Goal: Navigation & Orientation: Find specific page/section

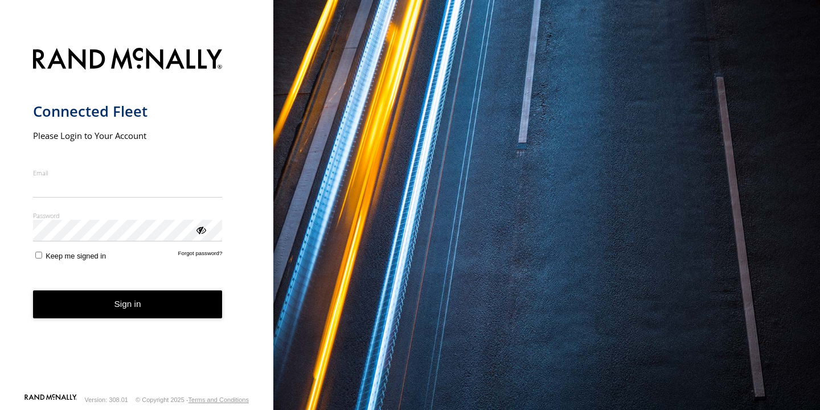
click at [121, 182] on input "Email" at bounding box center [128, 187] width 190 height 20
type input "**********"
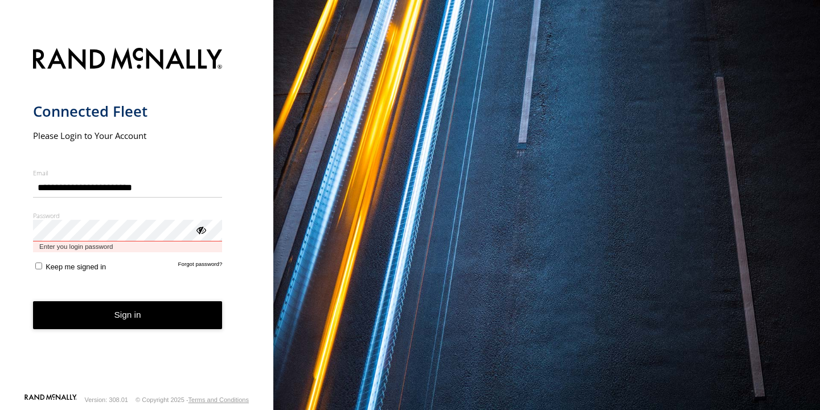
click at [128, 305] on button "Sign in" at bounding box center [128, 315] width 190 height 28
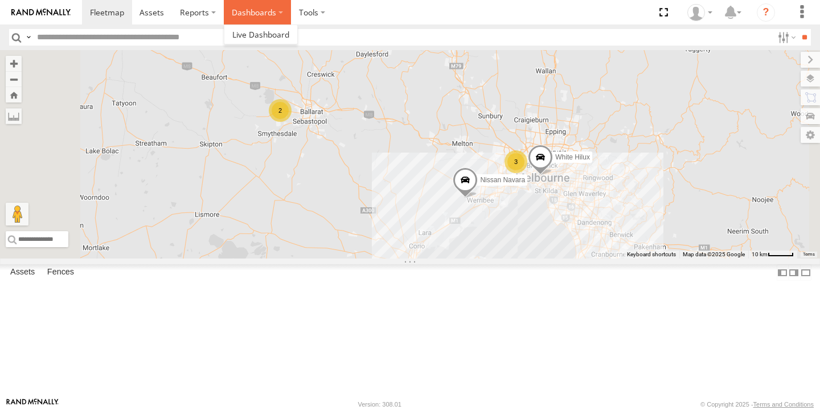
drag, startPoint x: 247, startPoint y: 15, endPoint x: 223, endPoint y: 15, distance: 23.3
click at [241, 15] on label "Dashboards" at bounding box center [257, 12] width 67 height 24
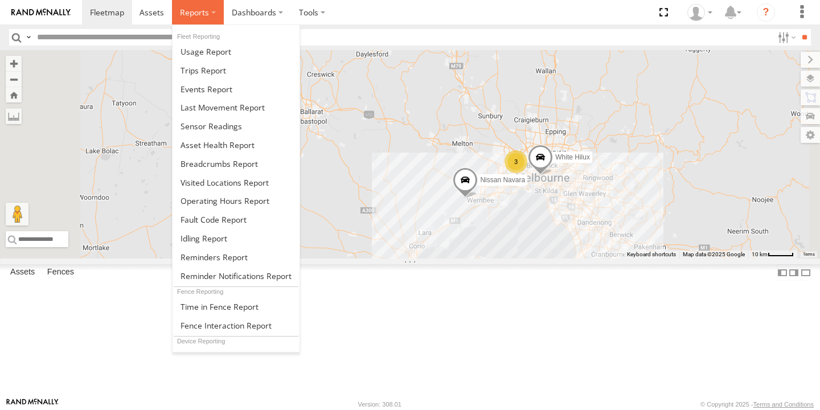
click at [210, 13] on label at bounding box center [198, 12] width 52 height 24
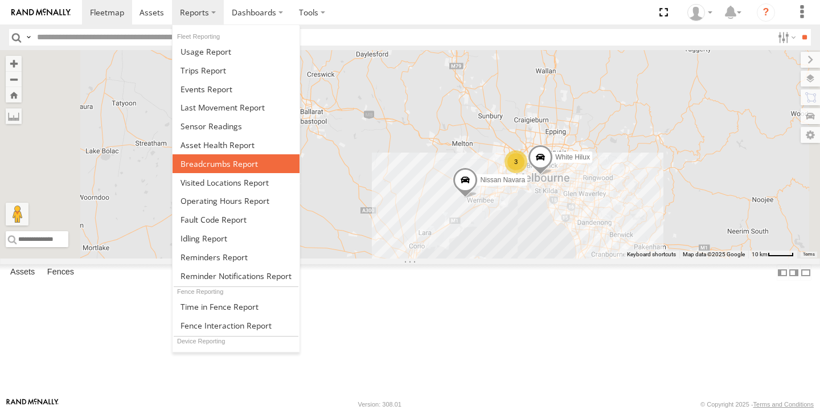
click at [228, 171] on link at bounding box center [236, 163] width 127 height 19
